Goal: Task Accomplishment & Management: Manage account settings

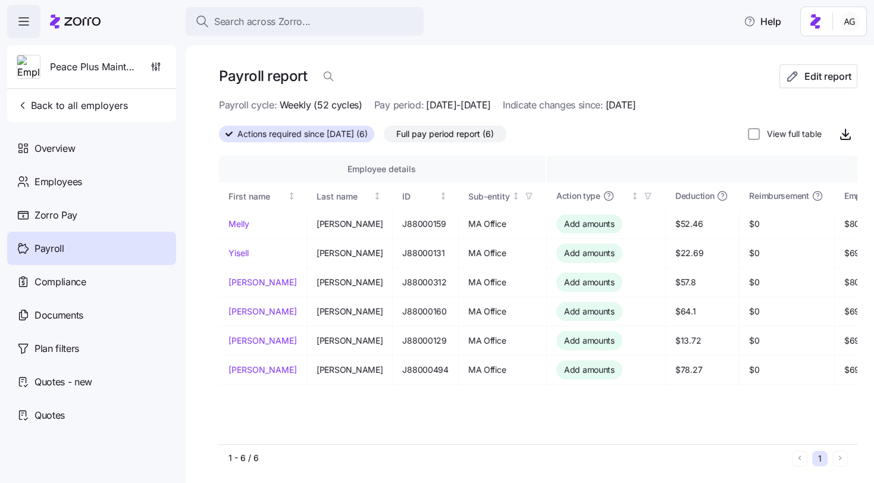
scroll to position [0, 111]
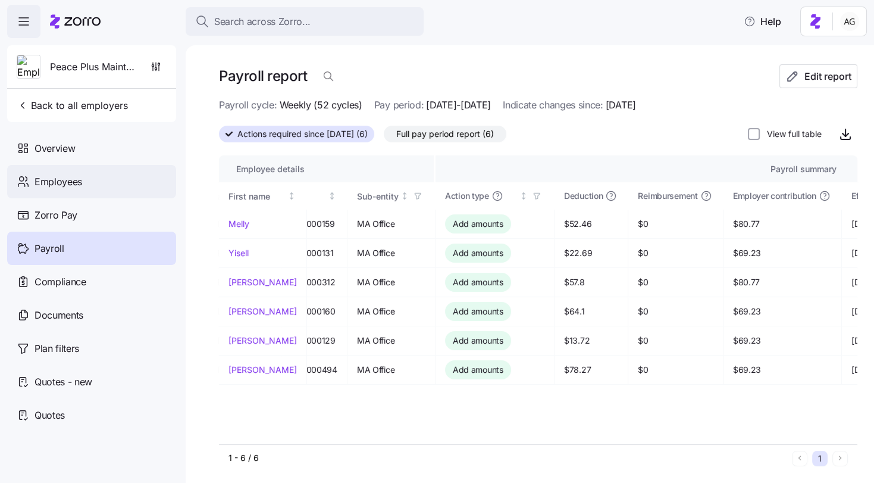
click at [69, 182] on span "Employees" at bounding box center [59, 181] width 48 height 15
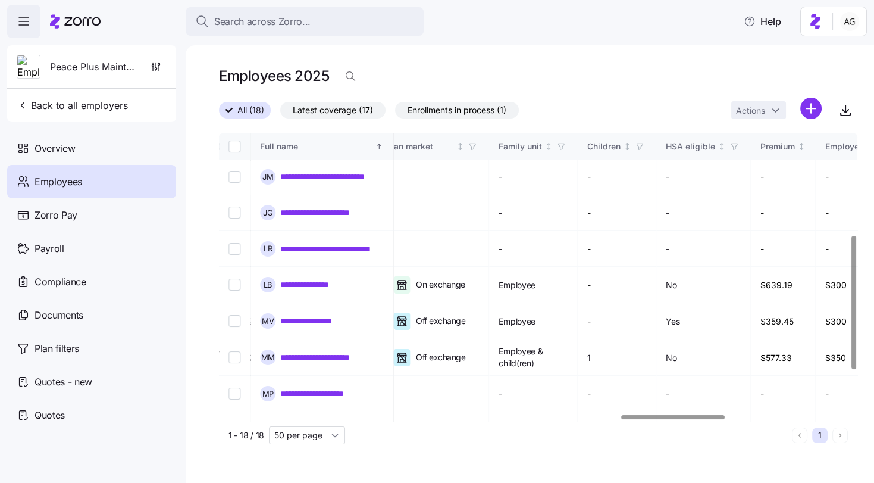
scroll to position [182, 2473]
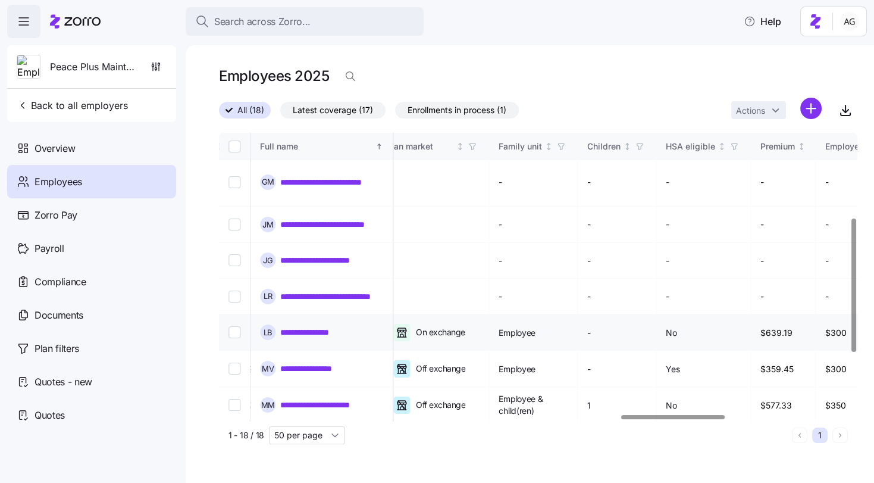
click at [336, 326] on link "**********" at bounding box center [313, 332] width 66 height 12
